Goal: Information Seeking & Learning: Find specific fact

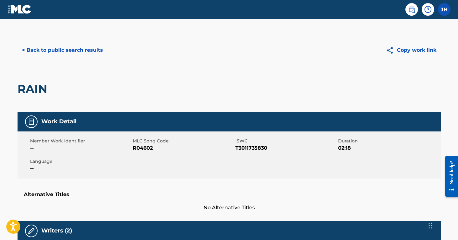
click at [90, 52] on button "< Back to public search results" at bounding box center [63, 50] width 90 height 16
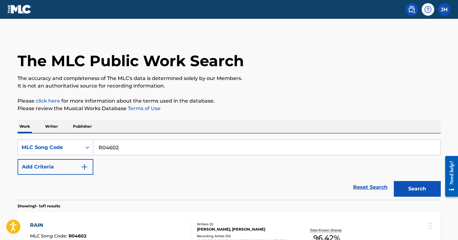
scroll to position [65, 0]
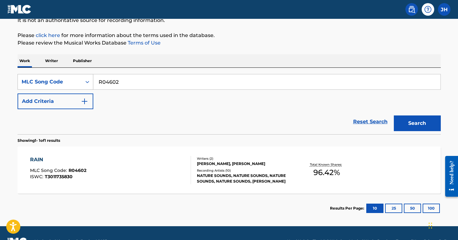
drag, startPoint x: 140, startPoint y: 84, endPoint x: 82, endPoint y: 80, distance: 57.7
click at [82, 80] on div "SearchWithCriteriaf6e28ae4-77fd-4ccb-8089-a4323e13463d MLC Song Code R04602" at bounding box center [229, 82] width 423 height 16
type input "D87126"
click at [417, 123] on button "Search" at bounding box center [417, 123] width 47 height 16
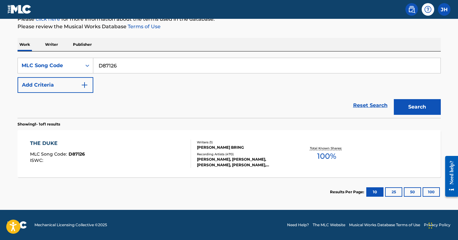
scroll to position [82, 0]
click at [243, 152] on div "Recording Artists ( 470 )" at bounding box center [244, 154] width 95 height 5
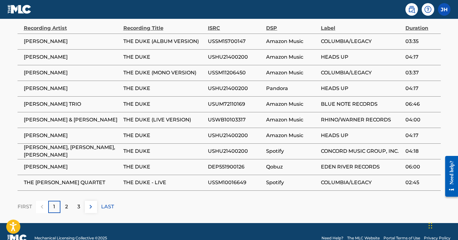
scroll to position [444, 0]
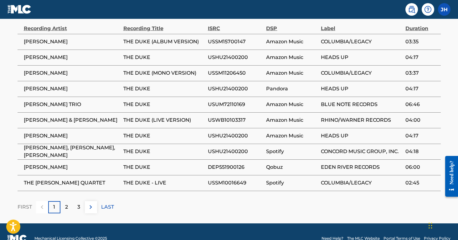
click at [66, 203] on p "2" at bounding box center [66, 207] width 3 height 8
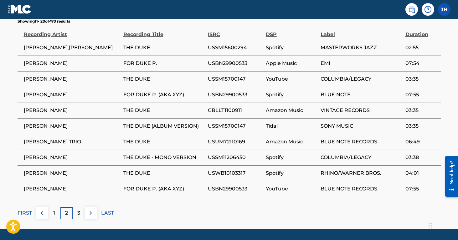
scroll to position [439, 0]
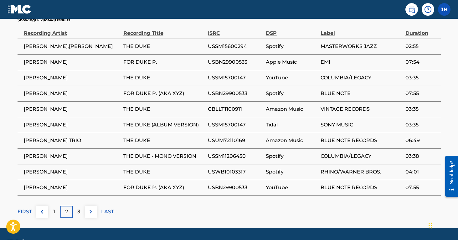
click at [80, 208] on p "3" at bounding box center [78, 212] width 3 height 8
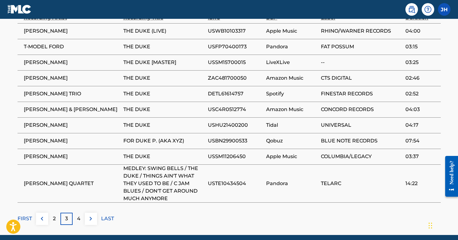
scroll to position [464, 0]
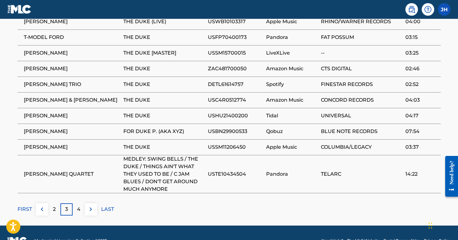
click at [78, 205] on p "4" at bounding box center [78, 209] width 3 height 8
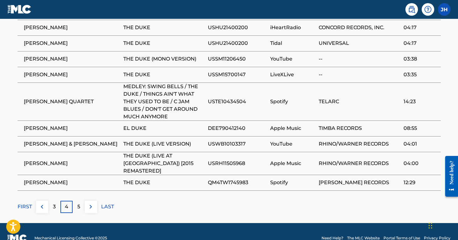
scroll to position [473, 0]
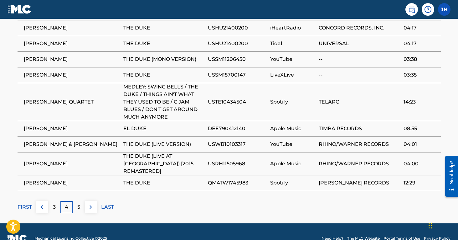
click at [25, 203] on p "FIRST" at bounding box center [25, 207] width 14 height 8
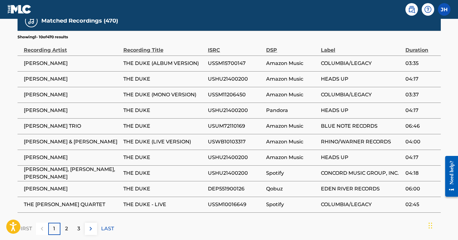
scroll to position [428, 0]
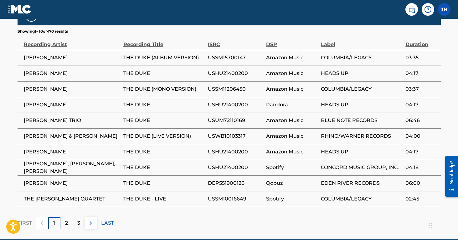
click at [66, 219] on p "2" at bounding box center [66, 223] width 3 height 8
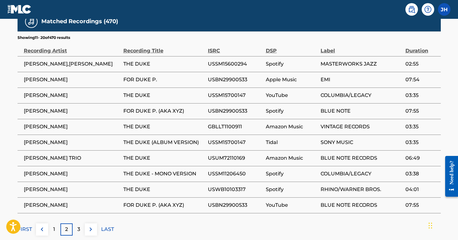
scroll to position [423, 0]
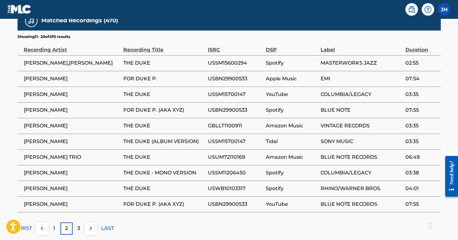
click at [80, 224] on p "3" at bounding box center [78, 228] width 3 height 8
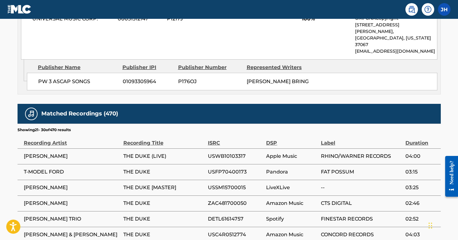
scroll to position [334, 0]
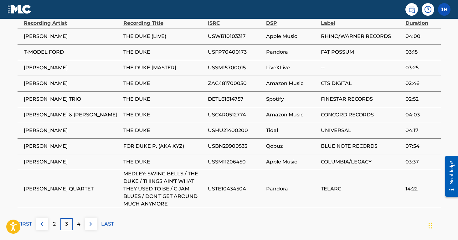
click at [75, 218] on div "4" at bounding box center [79, 224] width 12 height 12
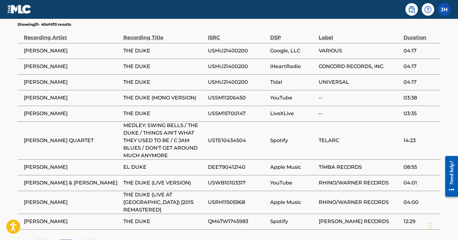
scroll to position [444, 0]
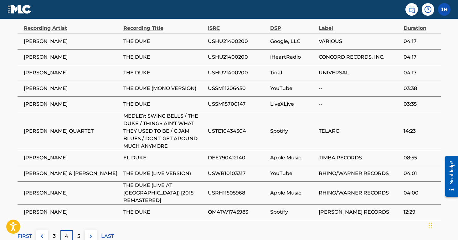
click at [76, 230] on div "5" at bounding box center [79, 236] width 12 height 12
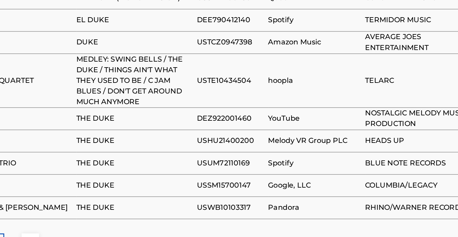
scroll to position [438, 0]
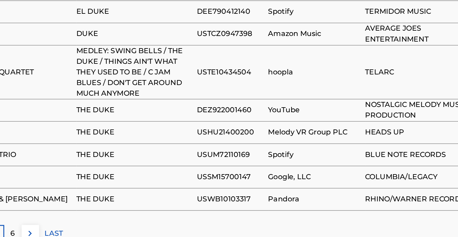
click at [73, 229] on div "6" at bounding box center [79, 235] width 12 height 12
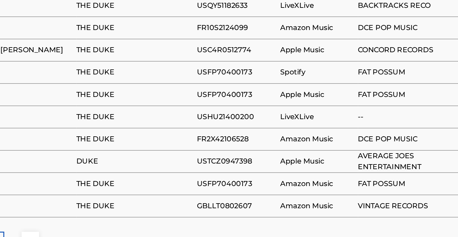
scroll to position [412, 0]
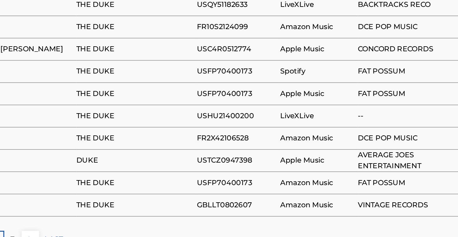
click at [73, 233] on div "7" at bounding box center [79, 239] width 12 height 12
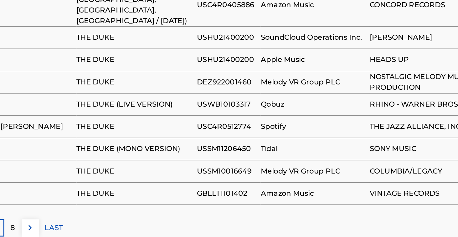
scroll to position [444, 0]
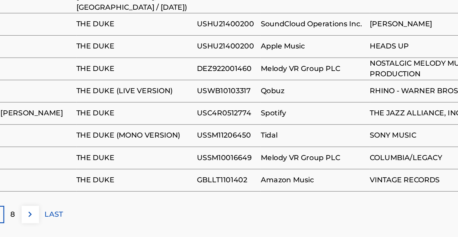
click at [73, 215] on div "8" at bounding box center [79, 221] width 12 height 12
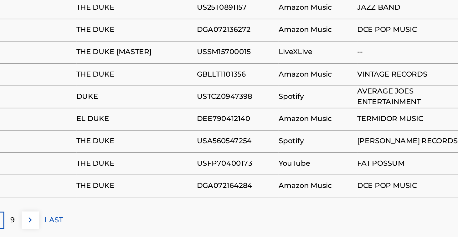
scroll to position [426, 0]
click at [73, 219] on div "9" at bounding box center [79, 225] width 12 height 12
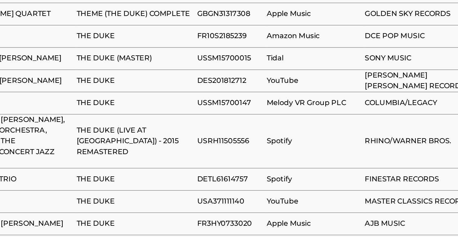
scroll to position [421, 0]
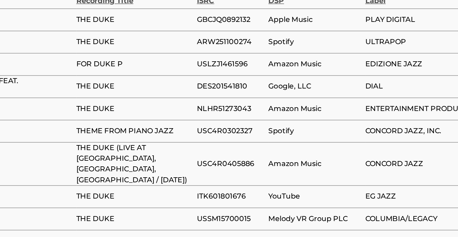
scroll to position [416, 0]
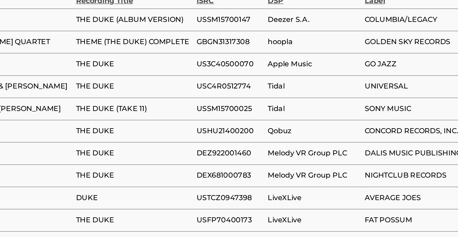
scroll to position [414, 0]
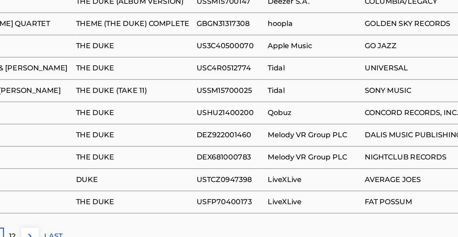
click at [76, 233] on p "12" at bounding box center [78, 237] width 5 height 8
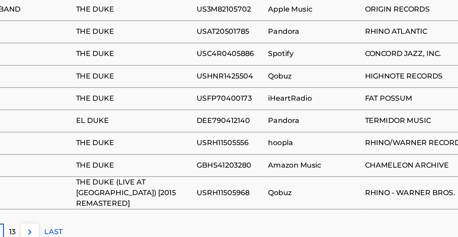
scroll to position [426, 0]
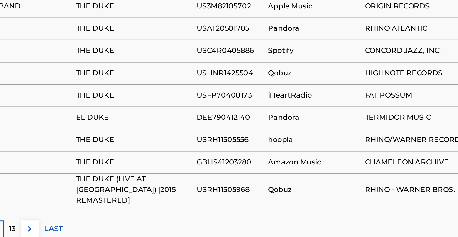
click at [76, 228] on p "13" at bounding box center [78, 232] width 5 height 8
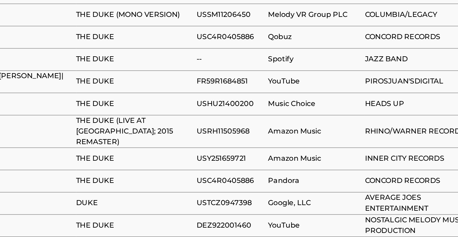
scroll to position [405, 0]
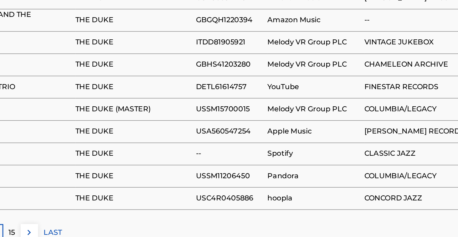
scroll to position [420, 0]
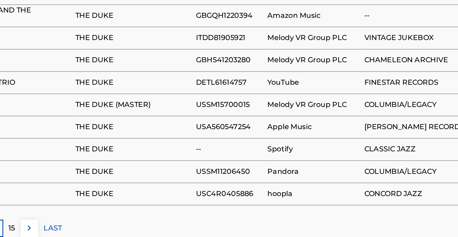
click at [76, 227] on p "15" at bounding box center [78, 231] width 5 height 8
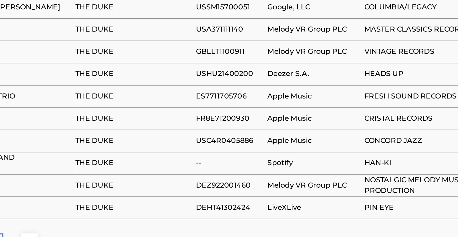
scroll to position [415, 0]
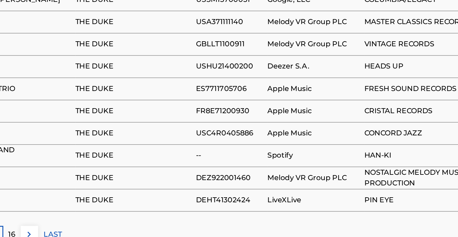
click at [76, 232] on p "16" at bounding box center [78, 236] width 5 height 8
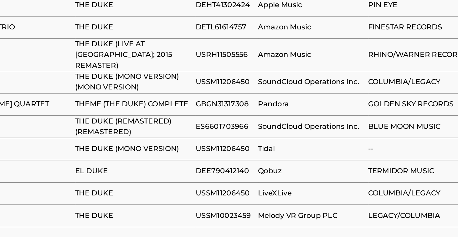
scroll to position [419, 0]
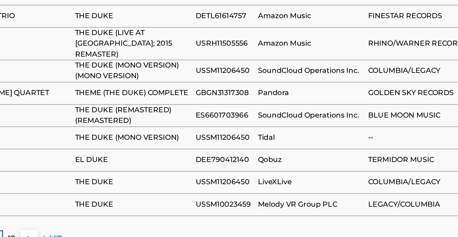
click at [73, 233] on div "17" at bounding box center [79, 239] width 12 height 12
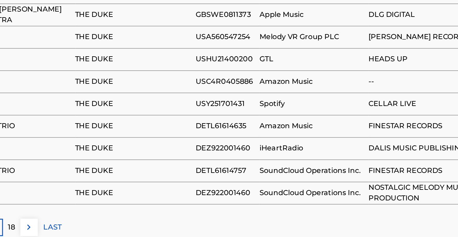
scroll to position [424, 0]
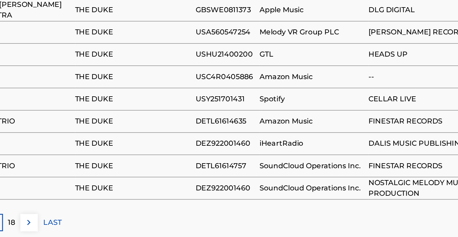
click at [73, 221] on div "18" at bounding box center [79, 227] width 12 height 12
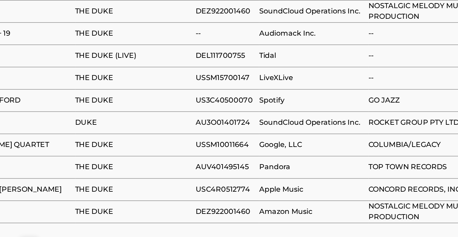
scroll to position [410, 0]
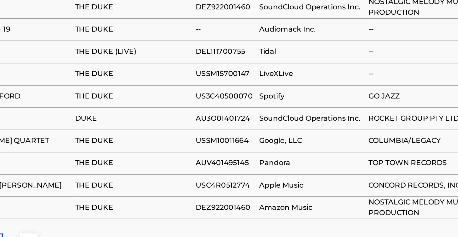
click at [73, 235] on div "19" at bounding box center [79, 241] width 12 height 12
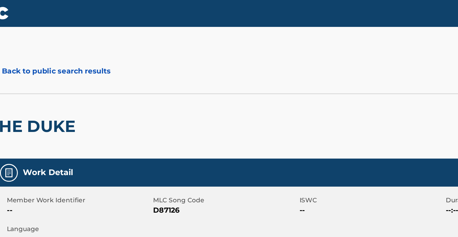
scroll to position [0, 0]
click at [58, 52] on button "< Back to public search results" at bounding box center [63, 50] width 90 height 16
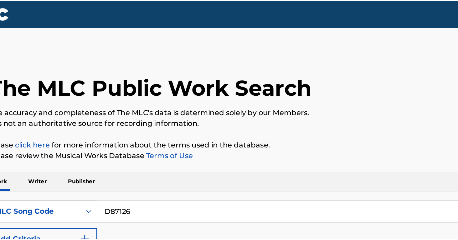
scroll to position [82, 0]
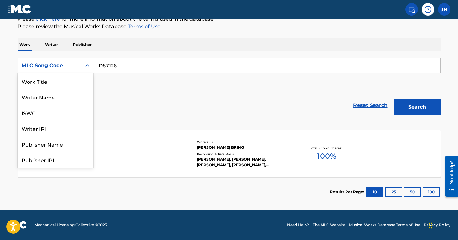
click at [90, 67] on div "Search Form" at bounding box center [87, 65] width 11 height 11
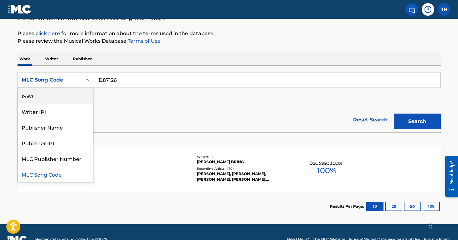
scroll to position [0, 0]
click at [75, 100] on div "Work Title" at bounding box center [55, 96] width 75 height 16
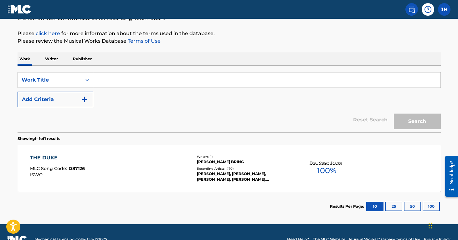
click at [120, 84] on input "Search Form" at bounding box center [266, 79] width 347 height 15
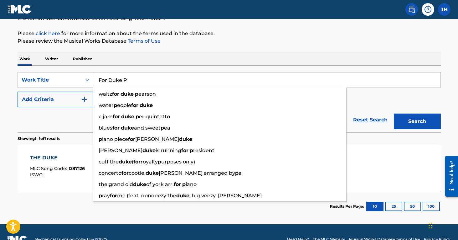
type input "For Duke P"
click at [417, 121] on button "Search" at bounding box center [417, 121] width 47 height 16
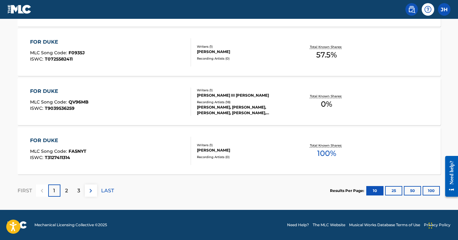
scroll to position [527, 0]
click at [66, 190] on p "2" at bounding box center [66, 191] width 3 height 8
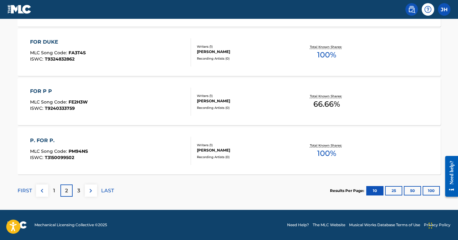
click at [79, 192] on p "3" at bounding box center [78, 191] width 3 height 8
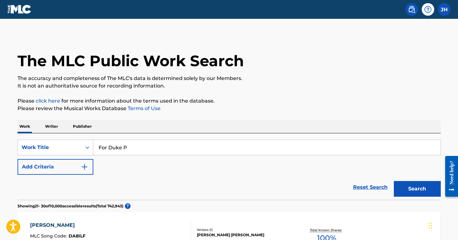
scroll to position [0, 0]
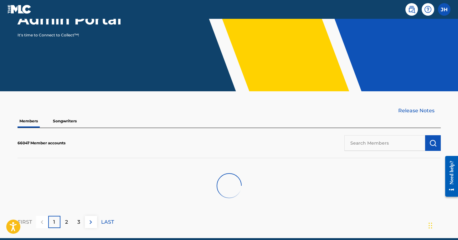
scroll to position [108, 0]
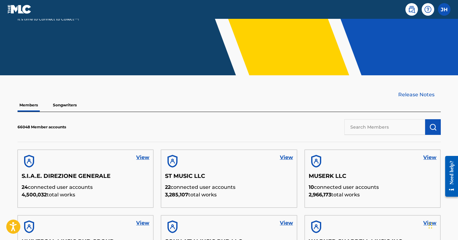
click at [411, 9] on img at bounding box center [412, 10] width 8 height 8
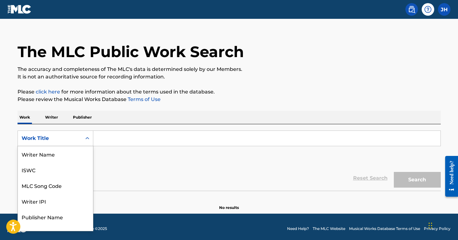
scroll to position [31, 0]
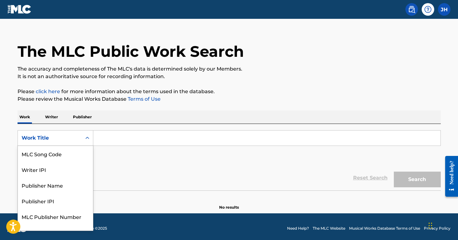
click at [86, 146] on div "Work Title selected, 8 of 8. 8 results available. Use Up and Down to choose opt…" at bounding box center [56, 138] width 76 height 16
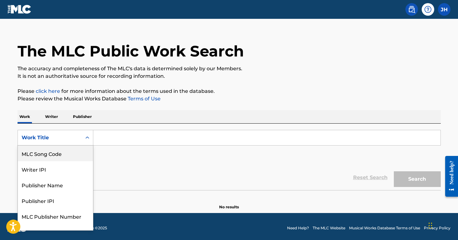
click at [82, 153] on div "MLC Song Code" at bounding box center [55, 153] width 75 height 16
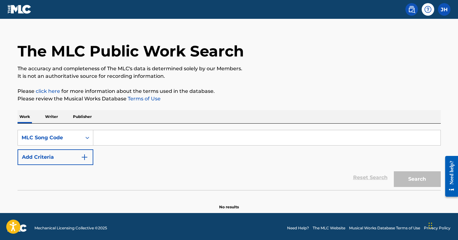
click at [117, 140] on input "Search Form" at bounding box center [266, 137] width 347 height 15
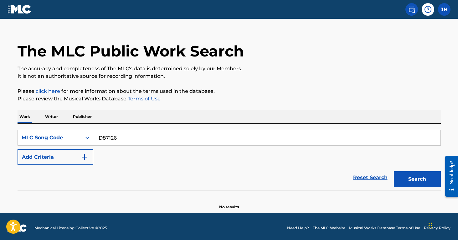
type input "D87126"
click at [417, 179] on button "Search" at bounding box center [417, 179] width 47 height 16
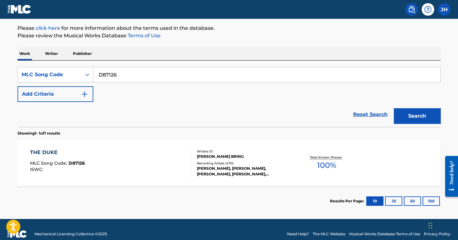
scroll to position [73, 0]
click at [143, 153] on div "THE DUKE MLC Song Code : D87126 ISWC :" at bounding box center [110, 162] width 161 height 28
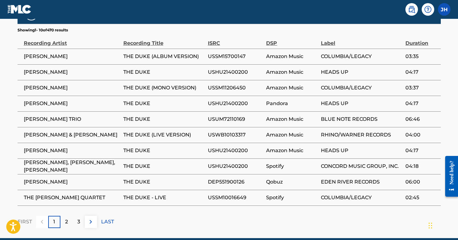
scroll to position [431, 0]
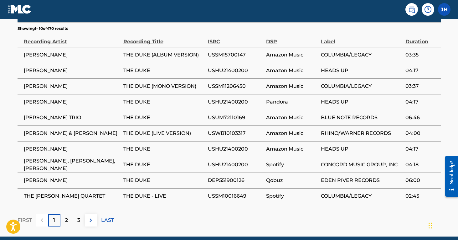
click at [107, 216] on p "LAST" at bounding box center [107, 220] width 13 height 8
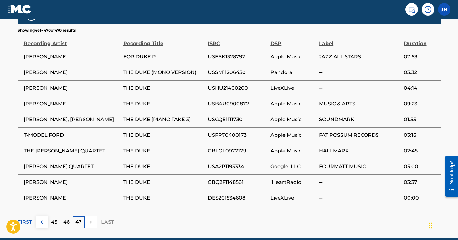
scroll to position [437, 0]
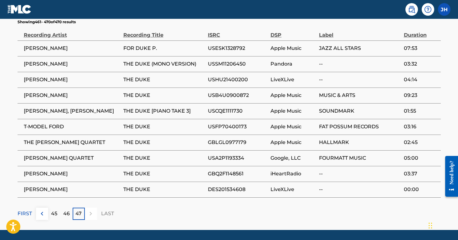
click at [66, 209] on p "46" at bounding box center [66, 213] width 7 height 8
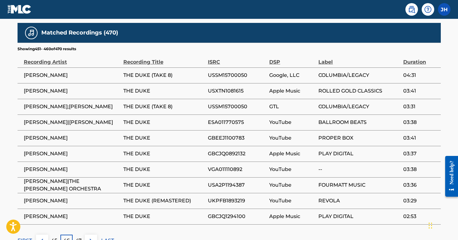
scroll to position [416, 0]
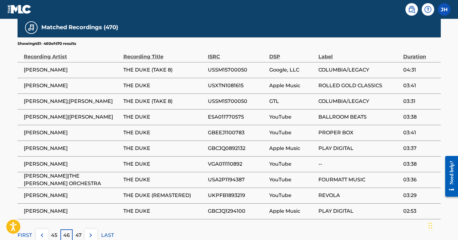
click at [57, 231] on p "45" at bounding box center [54, 235] width 6 height 8
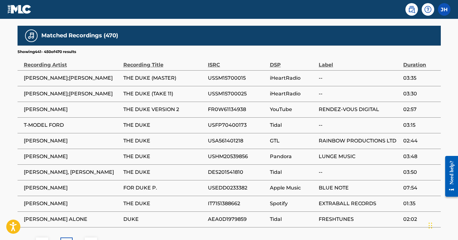
scroll to position [419, 0]
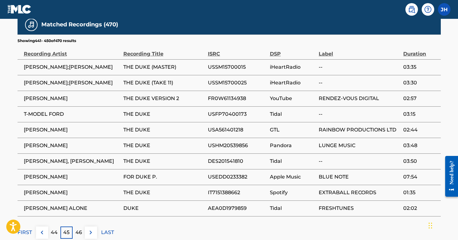
click at [55, 228] on p "44" at bounding box center [54, 232] width 7 height 8
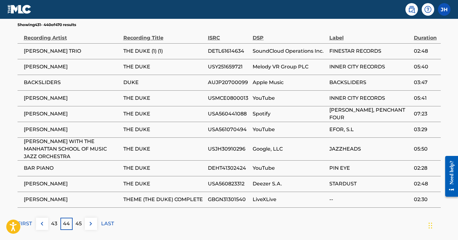
scroll to position [437, 0]
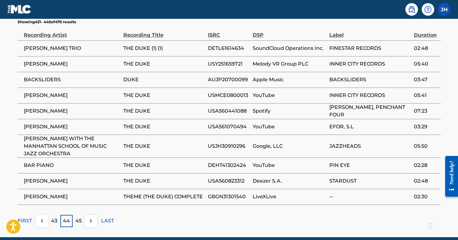
click at [54, 217] on p "43" at bounding box center [54, 221] width 6 height 8
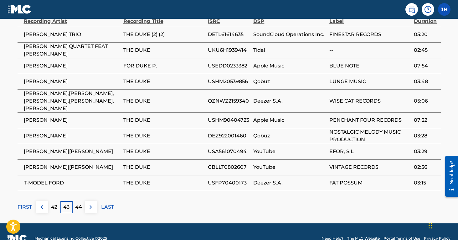
click at [54, 203] on p "42" at bounding box center [54, 207] width 6 height 8
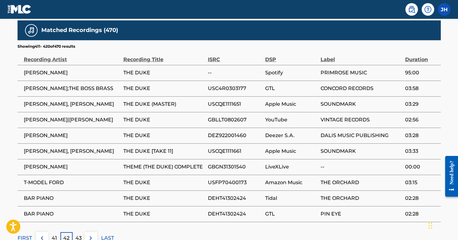
scroll to position [418, 0]
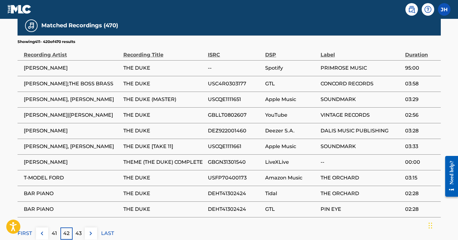
click at [54, 229] on p "41" at bounding box center [54, 233] width 5 height 8
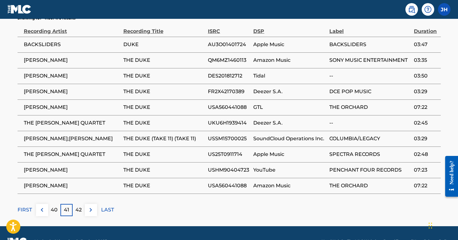
scroll to position [443, 0]
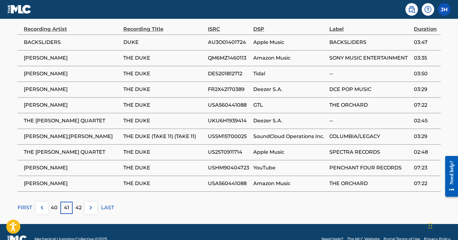
click at [52, 204] on p "40" at bounding box center [54, 208] width 7 height 8
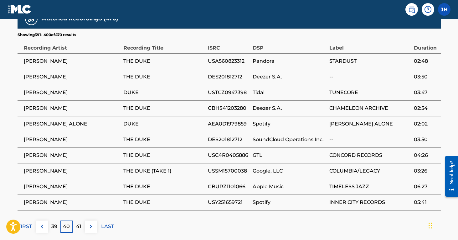
scroll to position [431, 0]
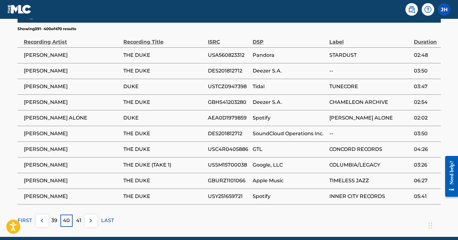
click at [50, 214] on div "39" at bounding box center [54, 220] width 12 height 12
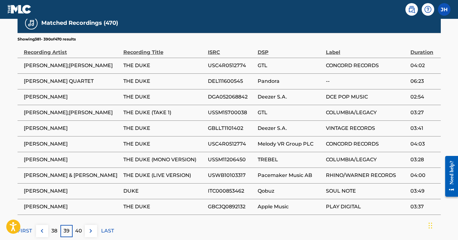
scroll to position [421, 0]
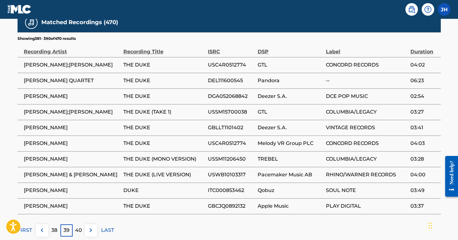
click at [56, 226] on p "38" at bounding box center [54, 230] width 6 height 8
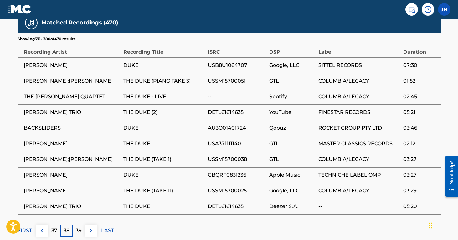
scroll to position [422, 0]
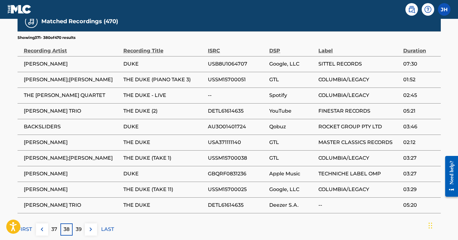
click at [54, 225] on p "37" at bounding box center [54, 229] width 6 height 8
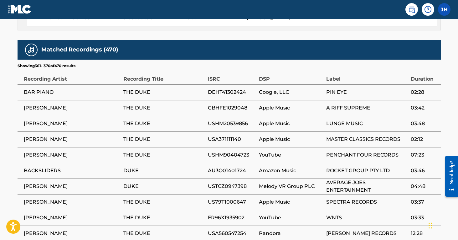
scroll to position [416, 0]
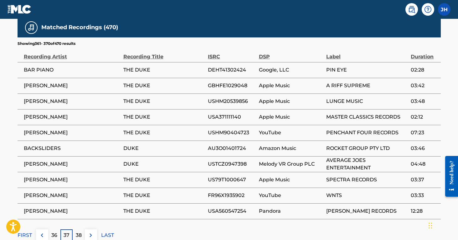
click at [56, 231] on p "36" at bounding box center [54, 235] width 6 height 8
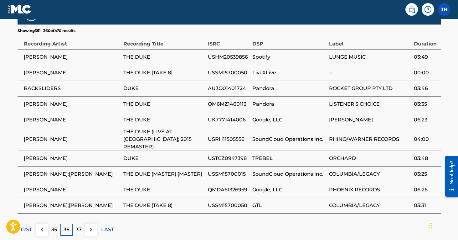
scroll to position [430, 0]
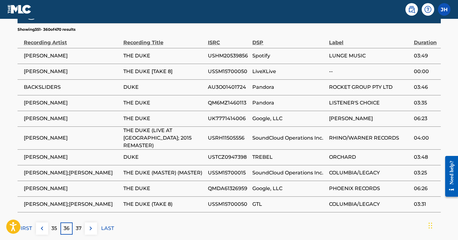
click at [54, 222] on div "35" at bounding box center [54, 228] width 12 height 12
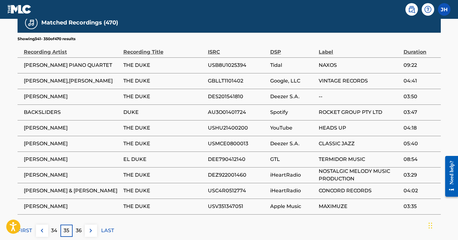
scroll to position [421, 0]
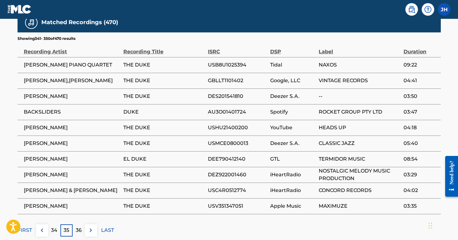
click at [54, 226] on p "34" at bounding box center [54, 230] width 6 height 8
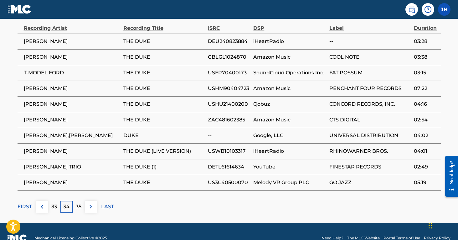
scroll to position [444, 0]
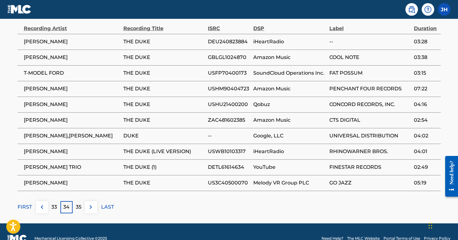
click at [54, 203] on p "33" at bounding box center [54, 207] width 6 height 8
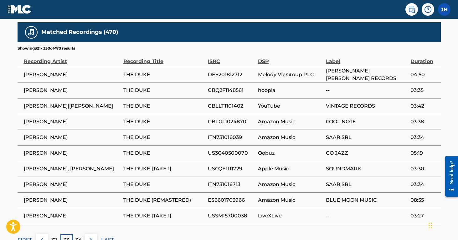
scroll to position [424, 0]
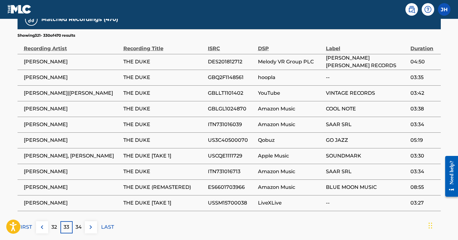
click at [56, 223] on p "32" at bounding box center [54, 227] width 6 height 8
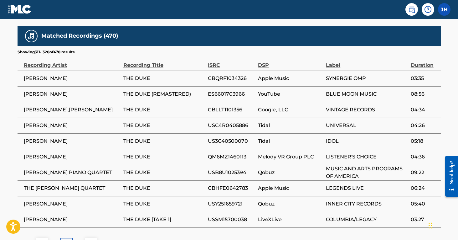
scroll to position [410, 0]
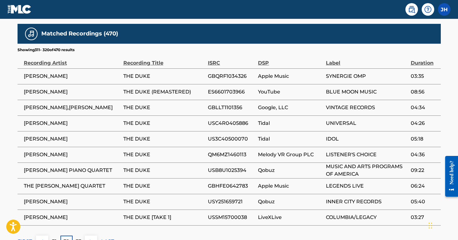
click at [55, 237] on p "31" at bounding box center [54, 241] width 5 height 8
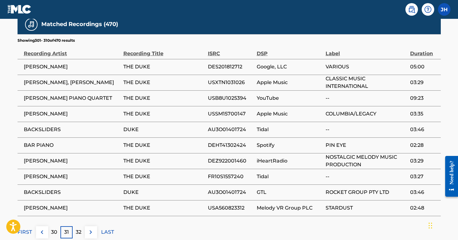
scroll to position [419, 0]
click at [55, 228] on p "30" at bounding box center [54, 232] width 6 height 8
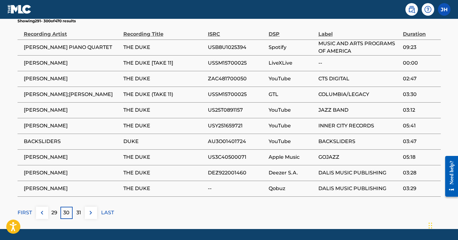
scroll to position [444, 0]
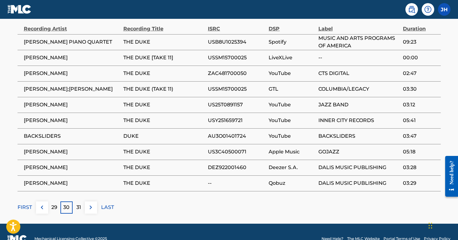
click at [55, 203] on p "29" at bounding box center [54, 207] width 6 height 8
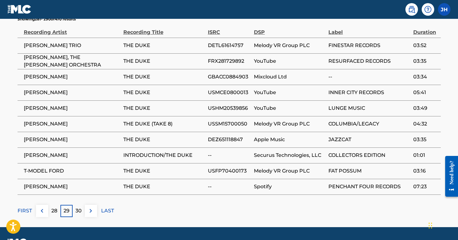
click at [53, 207] on p "28" at bounding box center [54, 211] width 6 height 8
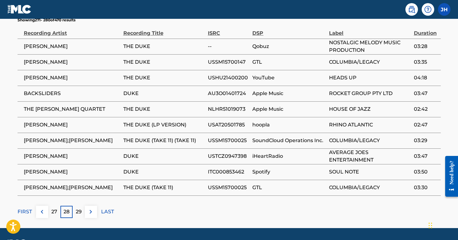
scroll to position [440, 0]
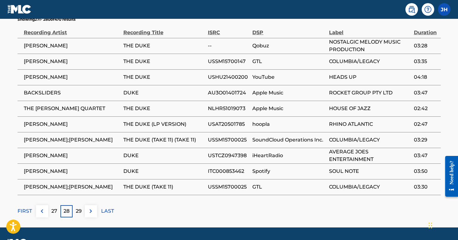
click at [55, 207] on p "27" at bounding box center [54, 211] width 6 height 8
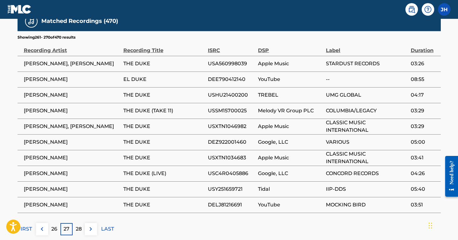
scroll to position [428, 0]
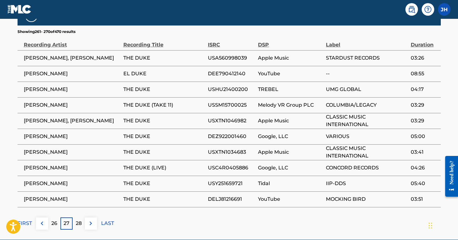
click at [58, 217] on div "26" at bounding box center [54, 223] width 12 height 12
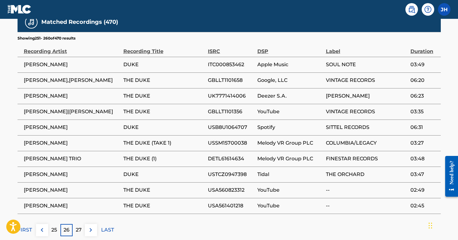
click at [54, 226] on p "25" at bounding box center [54, 230] width 6 height 8
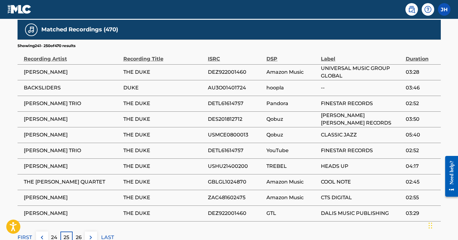
scroll to position [424, 0]
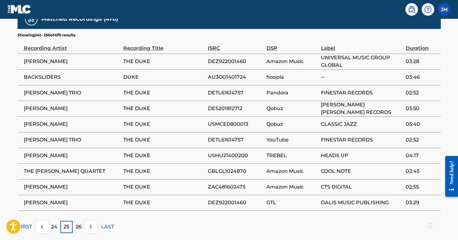
click at [53, 223] on p "24" at bounding box center [54, 227] width 6 height 8
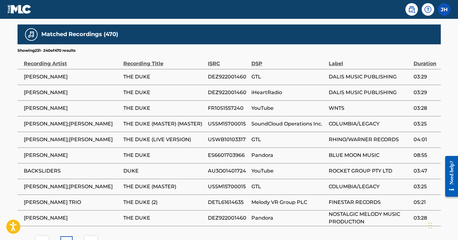
scroll to position [413, 0]
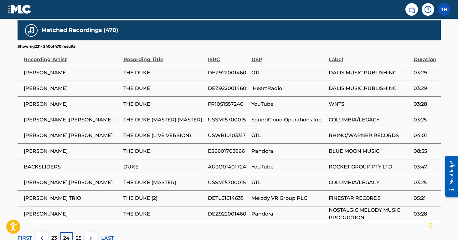
click at [53, 234] on p "23" at bounding box center [54, 238] width 6 height 8
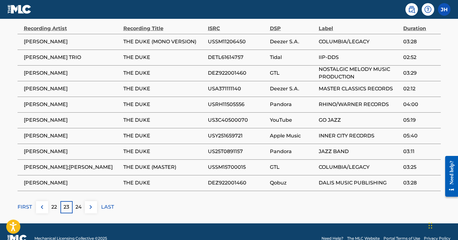
click at [54, 203] on p "22" at bounding box center [54, 207] width 6 height 8
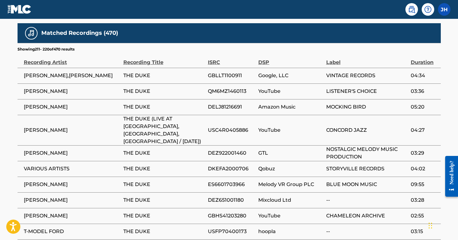
scroll to position [416, 0]
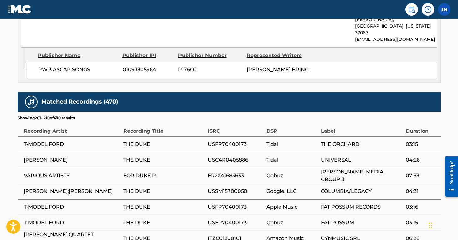
scroll to position [342, 0]
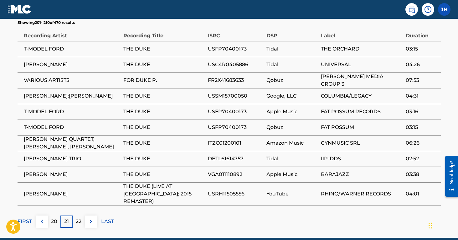
click at [57, 217] on p "20" at bounding box center [54, 221] width 6 height 8
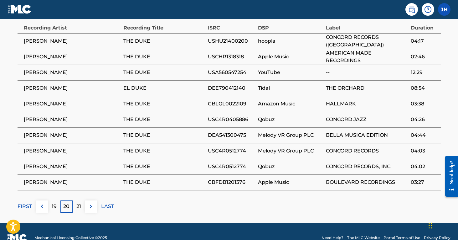
scroll to position [444, 0]
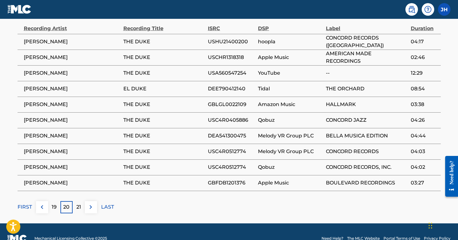
click at [51, 201] on div "19" at bounding box center [54, 207] width 12 height 12
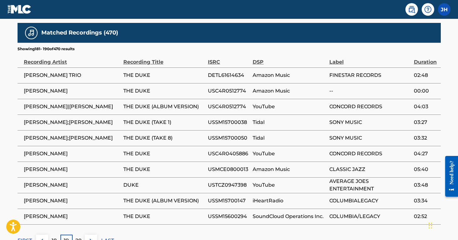
scroll to position [443, 0]
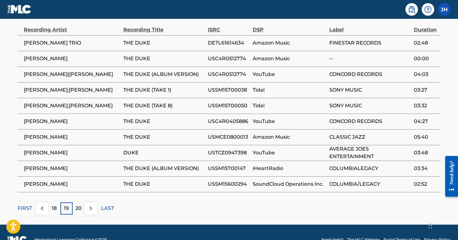
click at [54, 204] on p "18" at bounding box center [54, 208] width 5 height 8
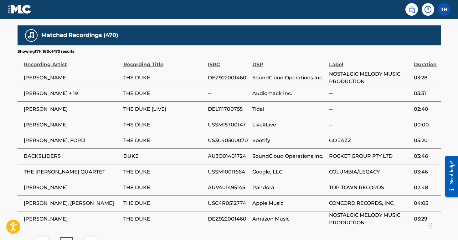
scroll to position [419, 0]
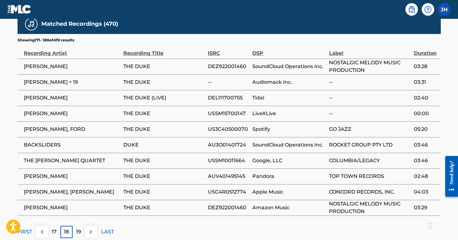
click at [54, 228] on p "17" at bounding box center [54, 232] width 5 height 8
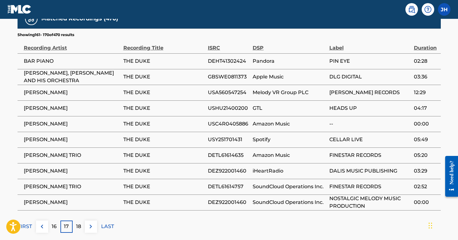
click at [54, 220] on div "16" at bounding box center [54, 226] width 12 height 12
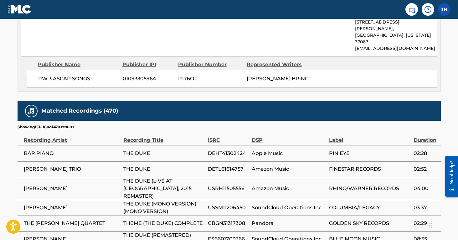
scroll to position [333, 0]
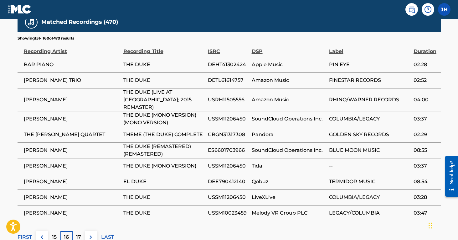
click at [55, 233] on p "15" at bounding box center [54, 237] width 5 height 8
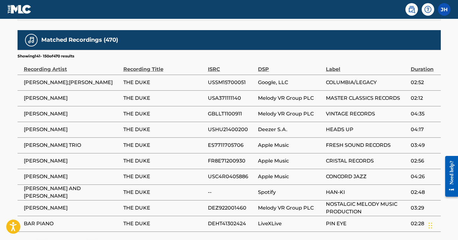
scroll to position [404, 0]
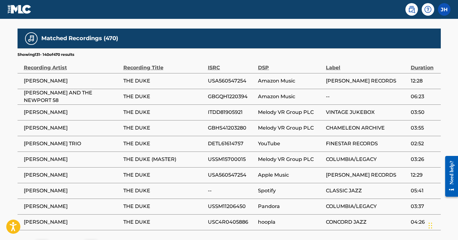
scroll to position [424, 0]
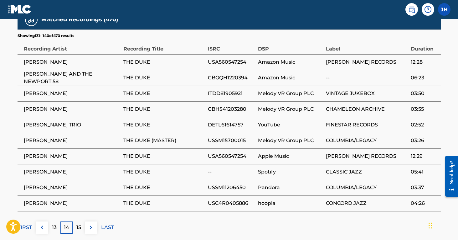
click at [51, 221] on div "13" at bounding box center [54, 227] width 12 height 12
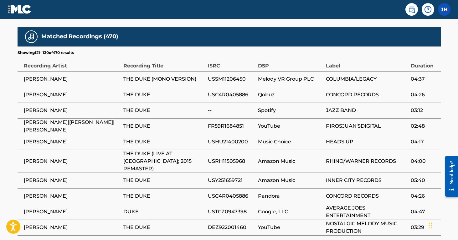
scroll to position [417, 0]
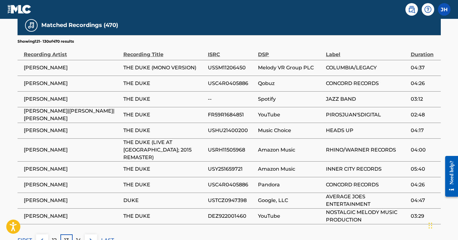
click at [55, 236] on p "12" at bounding box center [54, 240] width 5 height 8
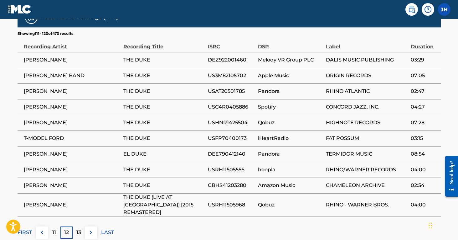
scroll to position [429, 0]
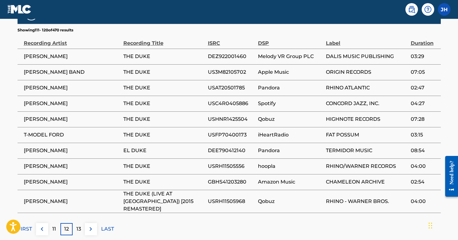
click at [54, 225] on p "11" at bounding box center [54, 229] width 4 height 8
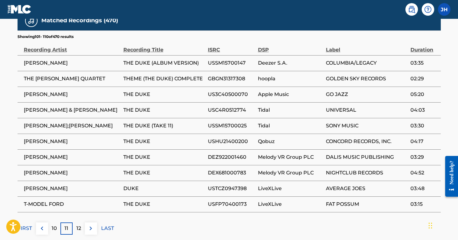
scroll to position [424, 0]
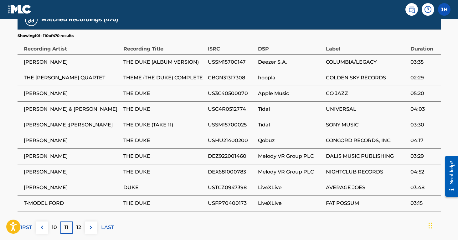
click at [56, 223] on p "10" at bounding box center [54, 227] width 5 height 8
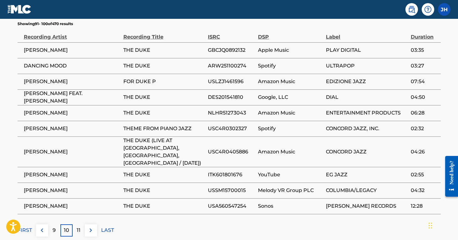
scroll to position [436, 0]
click at [54, 226] on p "9" at bounding box center [54, 230] width 3 height 8
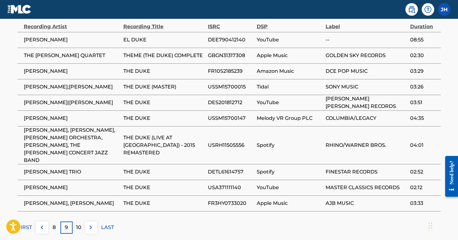
scroll to position [449, 0]
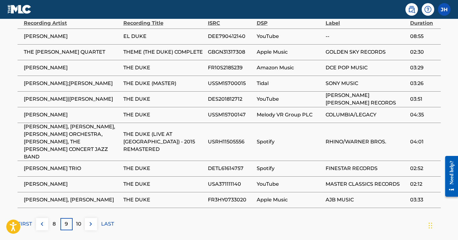
click at [55, 220] on p "8" at bounding box center [54, 224] width 3 height 8
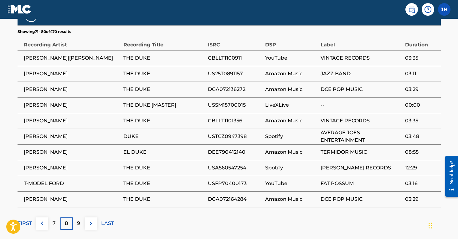
scroll to position [429, 0]
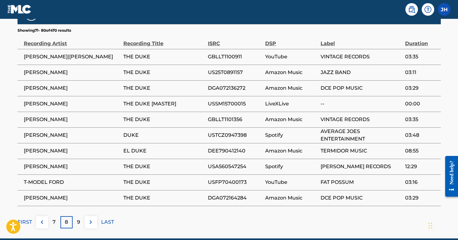
click at [58, 216] on div "7" at bounding box center [54, 222] width 12 height 12
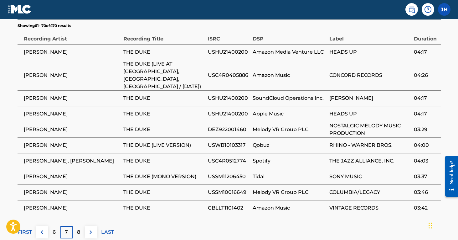
scroll to position [437, 0]
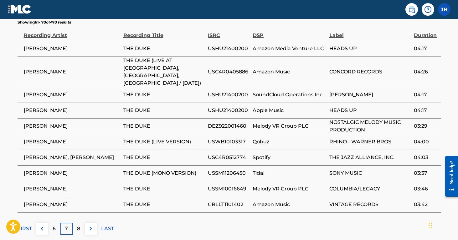
click at [50, 222] on div "6" at bounding box center [54, 228] width 12 height 12
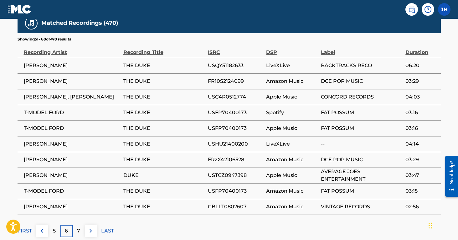
click at [55, 227] on p "5" at bounding box center [54, 231] width 3 height 8
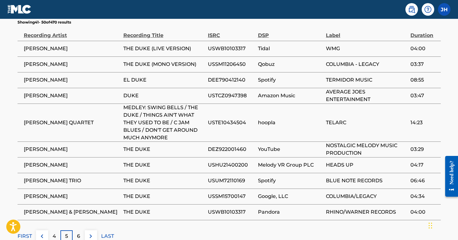
scroll to position [459, 0]
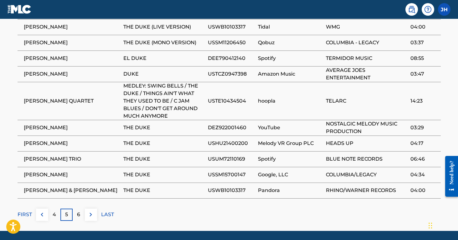
click at [54, 210] on p "4" at bounding box center [54, 214] width 3 height 8
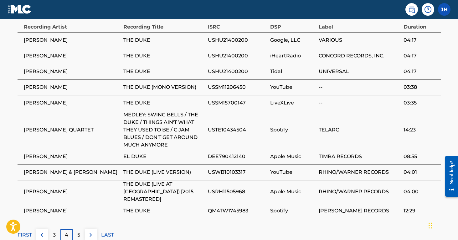
scroll to position [448, 0]
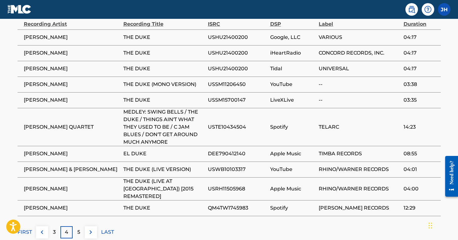
click at [56, 226] on div "3" at bounding box center [54, 232] width 12 height 12
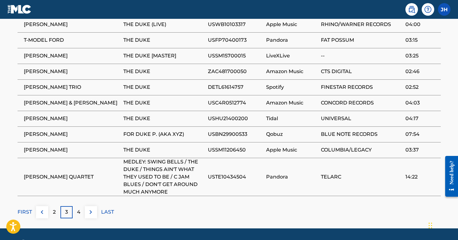
scroll to position [462, 0]
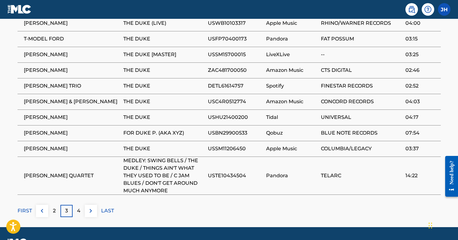
click at [54, 207] on p "2" at bounding box center [54, 211] width 3 height 8
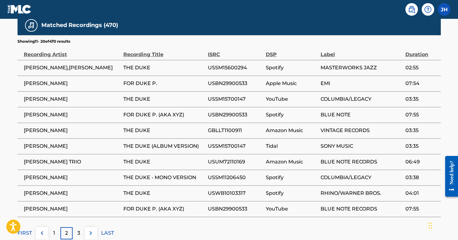
scroll to position [422, 0]
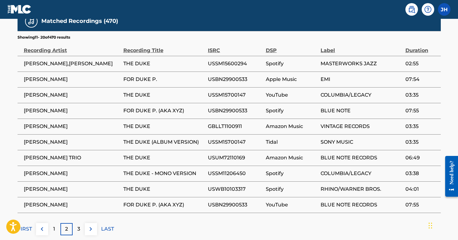
click at [54, 225] on p "1" at bounding box center [54, 229] width 2 height 8
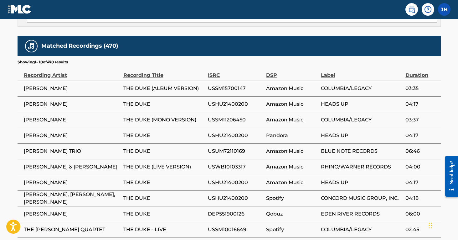
scroll to position [398, 0]
